Goal: Browse casually

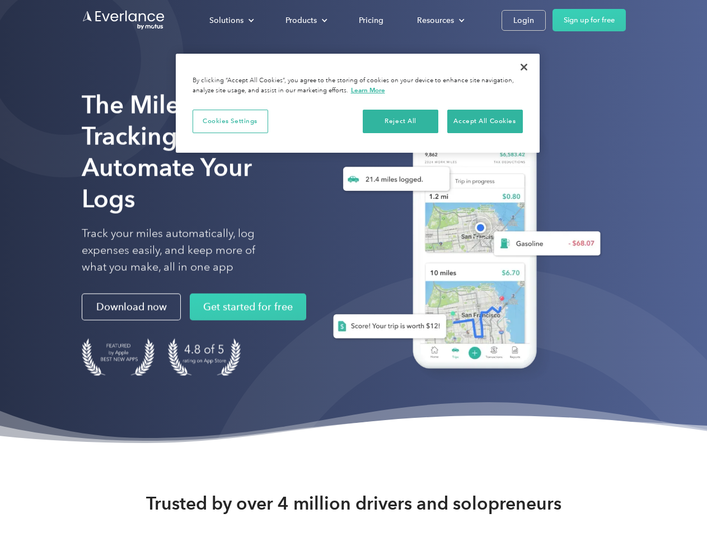
click at [231, 20] on div "Solutions" at bounding box center [226, 20] width 34 height 14
click at [305, 20] on div "Products" at bounding box center [300, 20] width 31 height 14
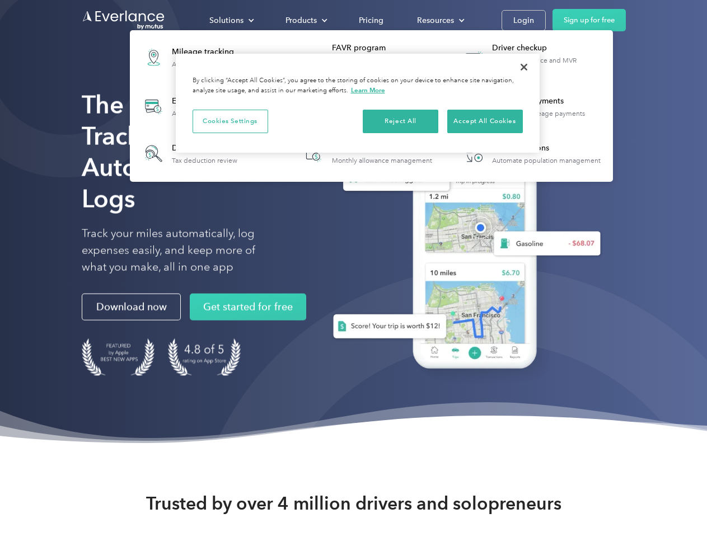
click at [439, 20] on div "Resources" at bounding box center [435, 20] width 37 height 14
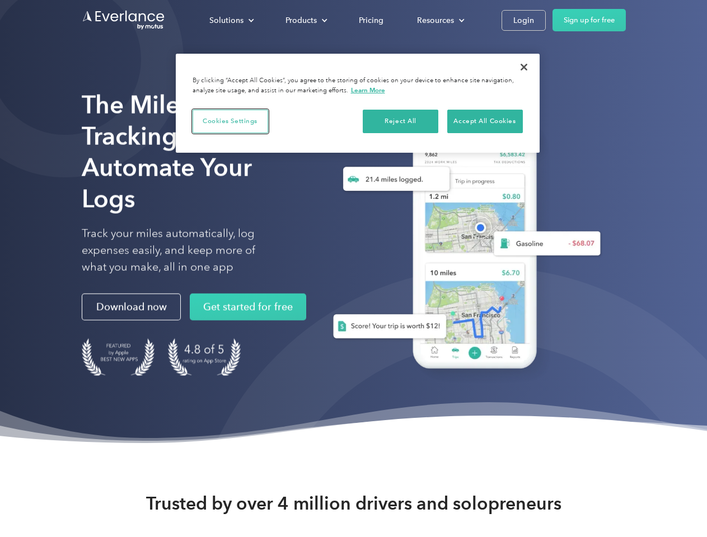
click at [230, 121] on button "Cookies Settings" at bounding box center [230, 122] width 76 height 24
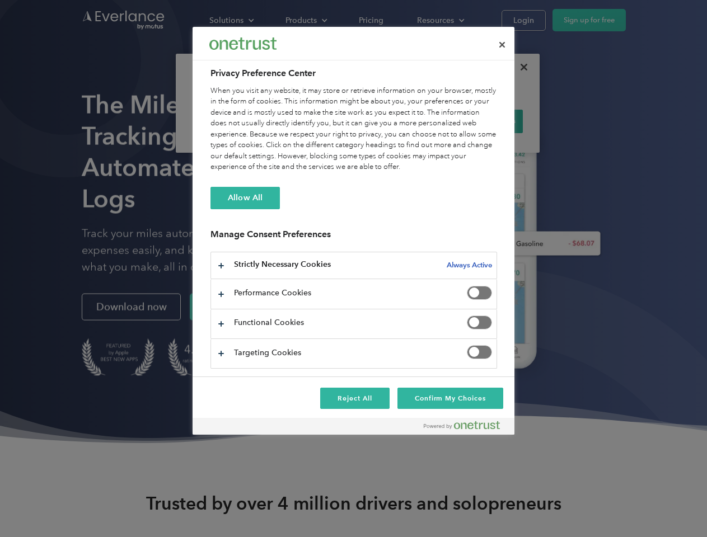
click at [401, 121] on div "When you visit any website, it may store or retrieve information on your browse…" at bounding box center [353, 129] width 286 height 87
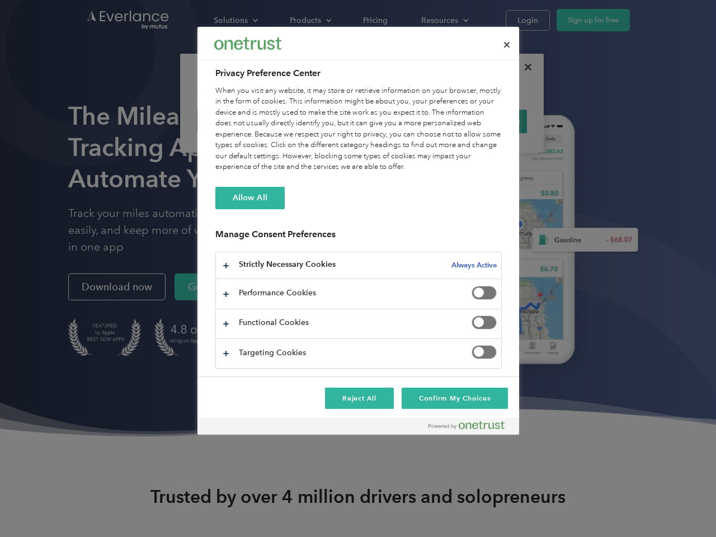
click at [485, 121] on div "When you visit any website, it may store or retrieve information on your browse…" at bounding box center [358, 129] width 286 height 87
click at [524, 67] on div at bounding box center [358, 268] width 716 height 537
